Goal: Task Accomplishment & Management: Manage account settings

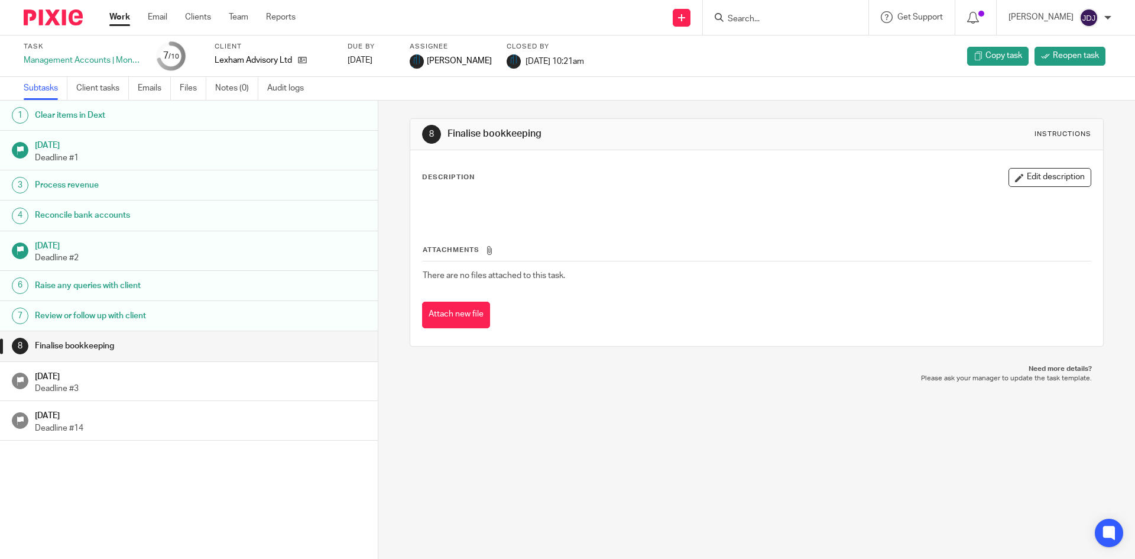
click at [19, 348] on div "8" at bounding box center [20, 345] width 17 height 17
click at [19, 380] on icon at bounding box center [20, 380] width 9 height 9
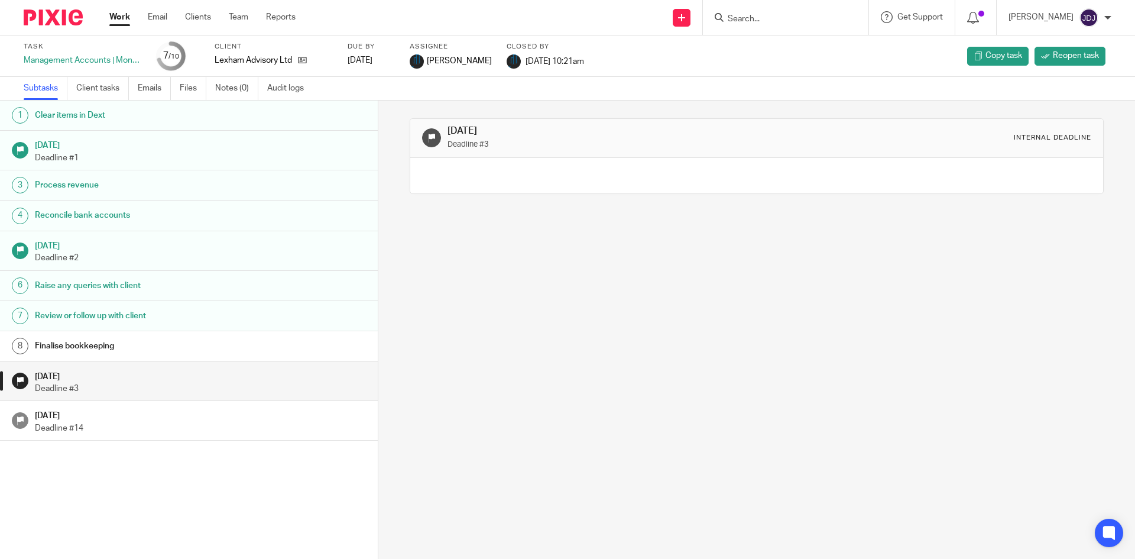
click at [20, 423] on icon at bounding box center [20, 420] width 9 height 9
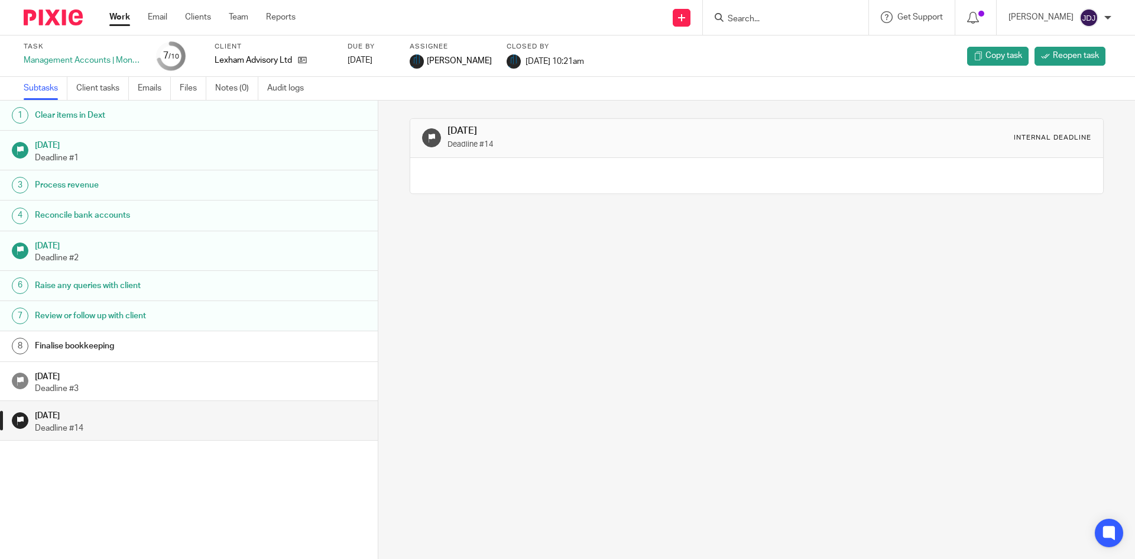
click at [20, 420] on icon at bounding box center [20, 420] width 9 height 9
click at [117, 22] on link "Work" at bounding box center [119, 17] width 21 height 12
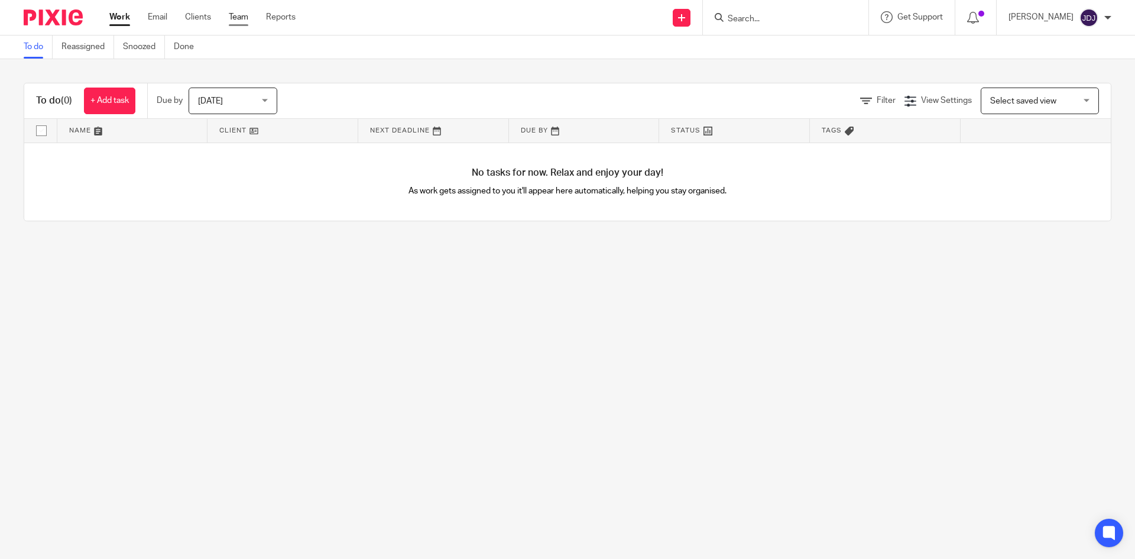
click at [245, 18] on link "Team" at bounding box center [239, 17] width 20 height 12
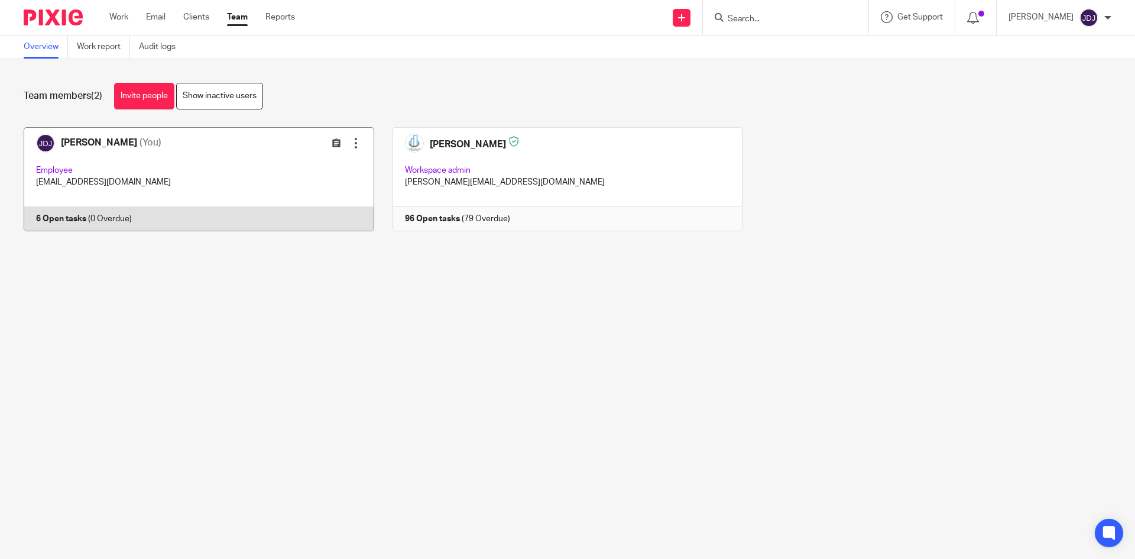
click at [176, 171] on link at bounding box center [189, 179] width 369 height 104
